Goal: Task Accomplishment & Management: Use online tool/utility

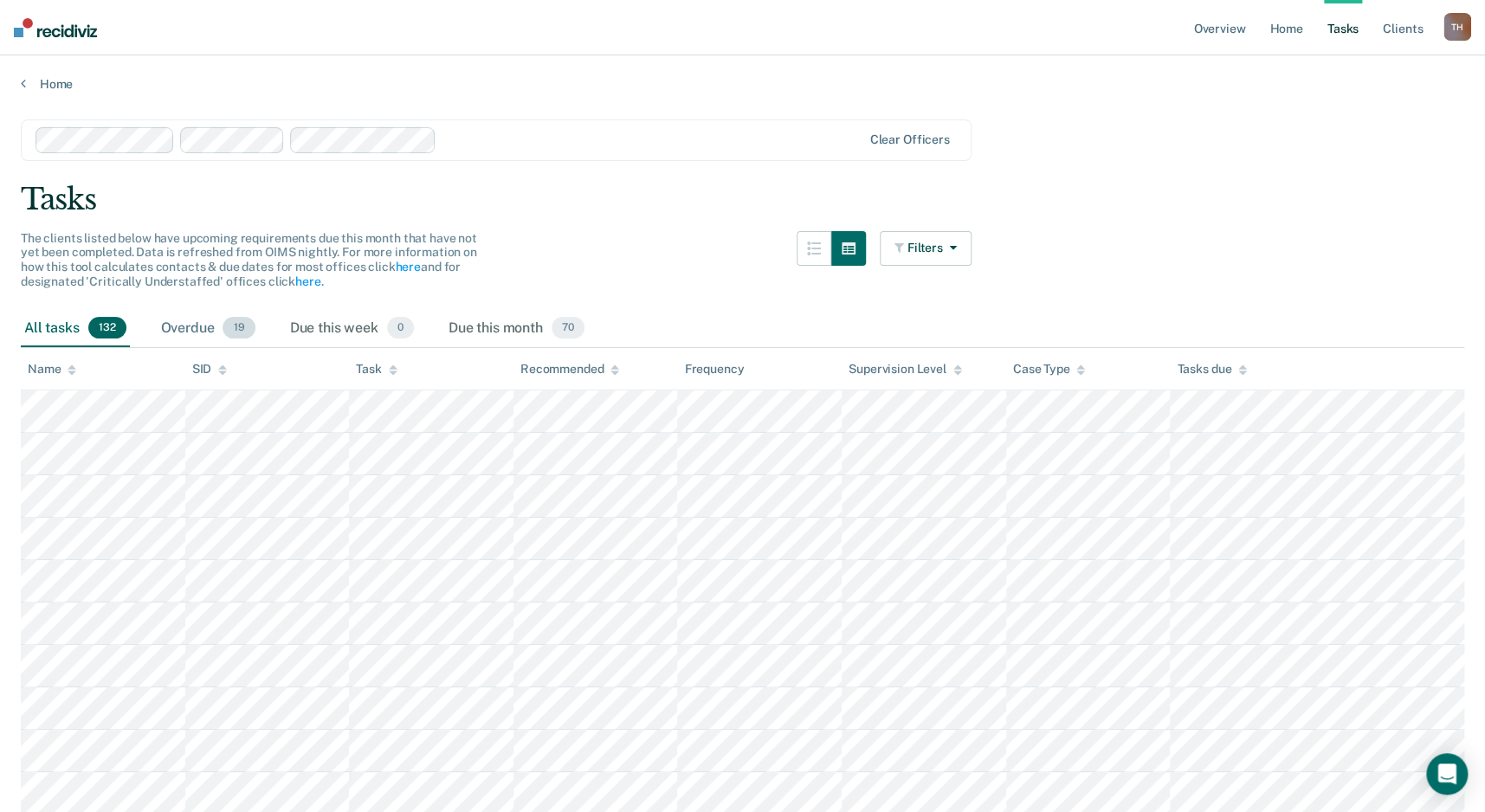
click at [195, 327] on div "Overdue 19" at bounding box center [209, 329] width 102 height 38
click at [100, 327] on span "132" at bounding box center [107, 328] width 38 height 23
click at [73, 368] on icon at bounding box center [72, 366] width 9 height 5
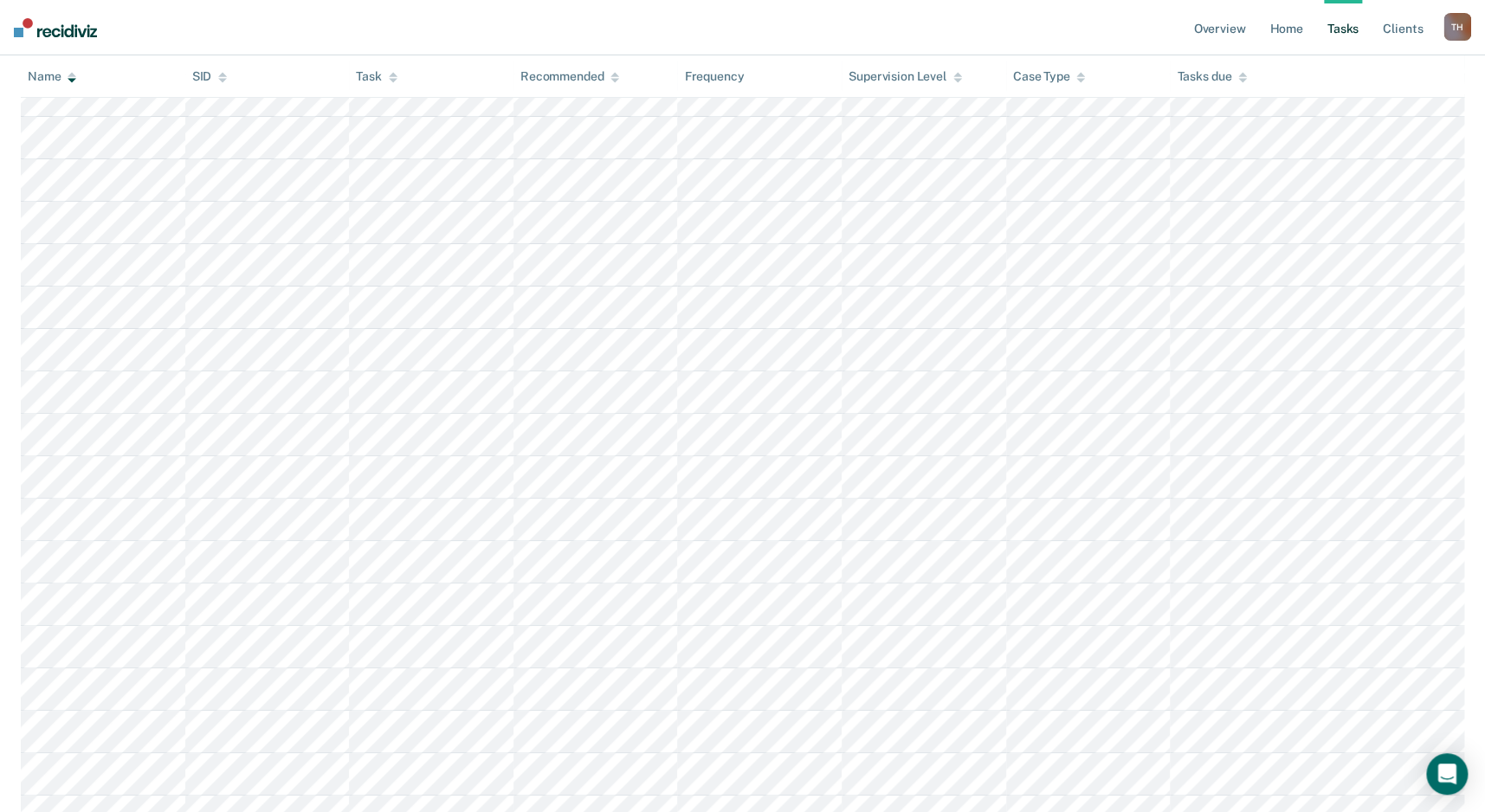
scroll to position [3454, 0]
click at [1076, 81] on icon at bounding box center [1081, 76] width 9 height 11
